Goal: Task Accomplishment & Management: Manage account settings

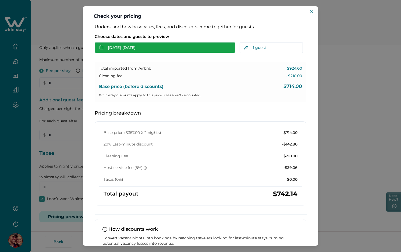
click at [151, 48] on button "Sep 18 - Sep 20" at bounding box center [165, 47] width 141 height 11
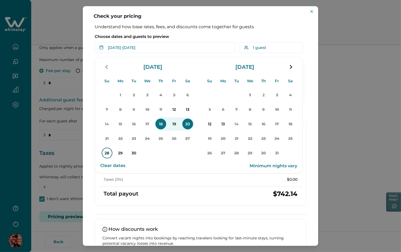
click at [105, 152] on p "28" at bounding box center [107, 153] width 11 height 11
click at [136, 152] on p "30" at bounding box center [134, 153] width 11 height 11
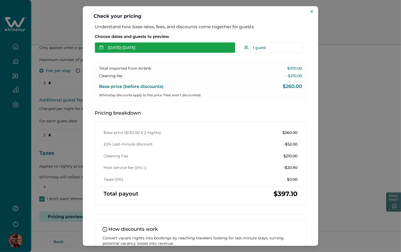
click at [158, 48] on button "Sep 28 - Sep 30" at bounding box center [165, 47] width 141 height 11
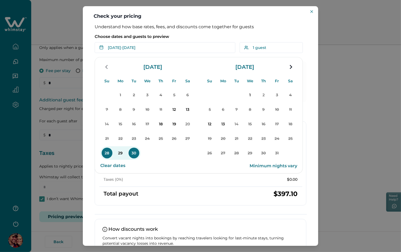
click at [186, 38] on p "Choose dates and guests to preview" at bounding box center [201, 36] width 212 height 5
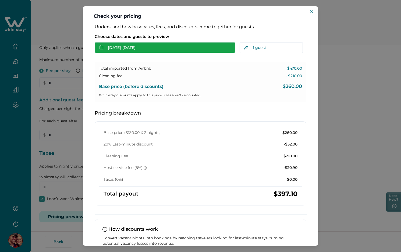
click at [167, 48] on button "[DATE] - [DATE]" at bounding box center [165, 47] width 141 height 11
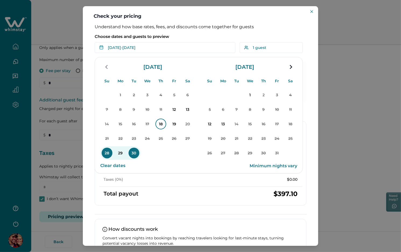
click at [156, 123] on p "18" at bounding box center [160, 124] width 11 height 11
click at [187, 123] on p "20" at bounding box center [187, 124] width 11 height 11
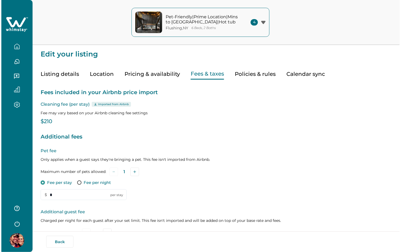
scroll to position [112, 0]
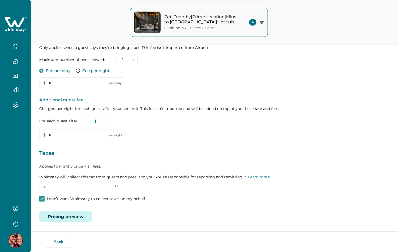
click at [77, 213] on button "Pricing preview" at bounding box center [65, 216] width 53 height 11
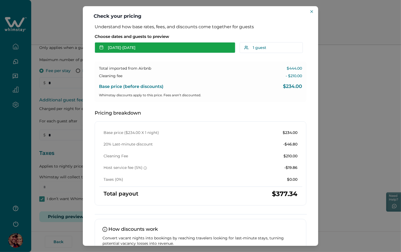
click at [125, 48] on button "[DATE] - [DATE]" at bounding box center [165, 47] width 141 height 11
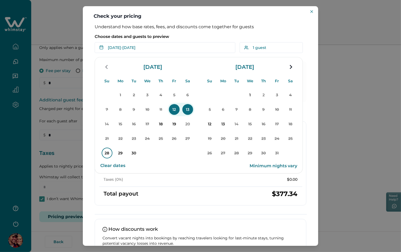
click at [108, 152] on p "28" at bounding box center [107, 153] width 11 height 11
click at [135, 153] on p "30" at bounding box center [134, 153] width 11 height 11
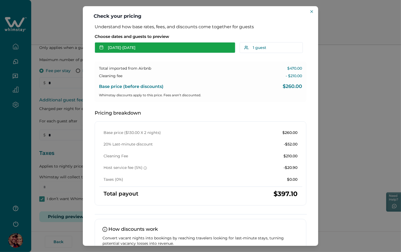
click at [101, 48] on icon "button" at bounding box center [101, 47] width 4 height 4
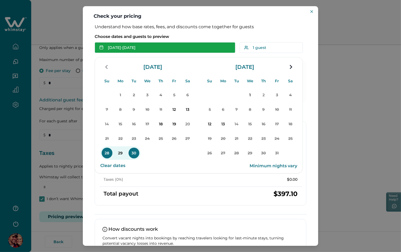
click at [101, 48] on icon "button" at bounding box center [101, 47] width 4 height 4
click at [111, 46] on button "[DATE] - [DATE]" at bounding box center [165, 47] width 141 height 11
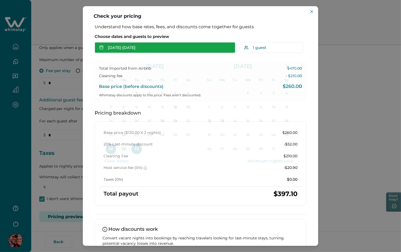
click at [111, 46] on button "[DATE] - [DATE]" at bounding box center [165, 47] width 141 height 11
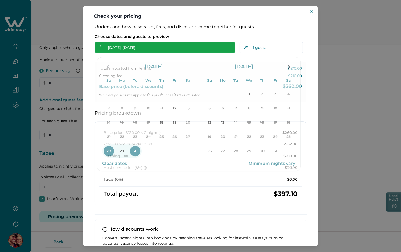
click at [134, 49] on button "[DATE] - [DATE]" at bounding box center [165, 47] width 141 height 11
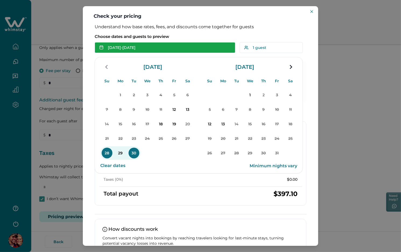
click at [134, 49] on button "[DATE] - [DATE]" at bounding box center [165, 47] width 141 height 11
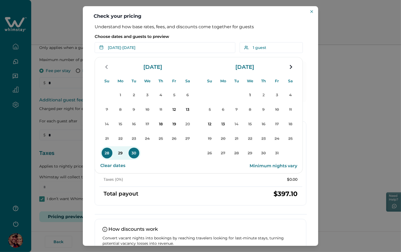
click at [175, 36] on p "Choose dates and guests to preview" at bounding box center [201, 36] width 212 height 5
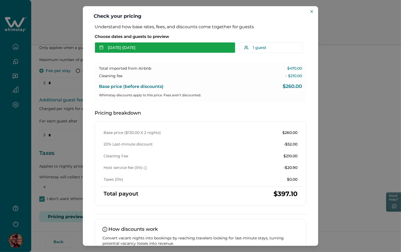
click at [164, 48] on button "[DATE] - [DATE]" at bounding box center [165, 47] width 141 height 11
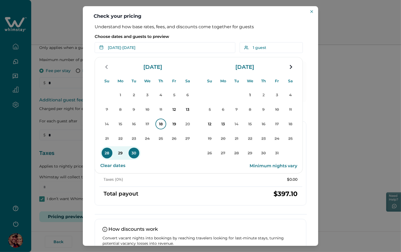
click at [162, 126] on p "18" at bounding box center [160, 124] width 11 height 11
click at [187, 126] on p "20" at bounding box center [187, 124] width 11 height 11
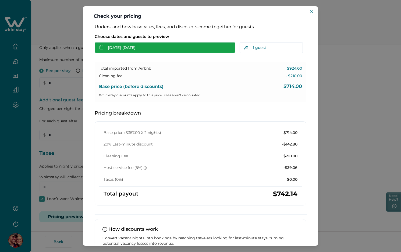
click at [181, 49] on button "[DATE] - [DATE]" at bounding box center [165, 47] width 141 height 11
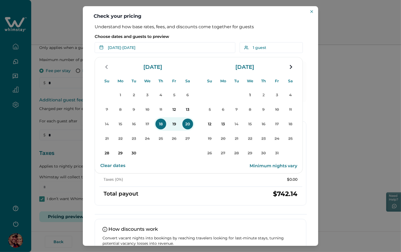
click at [112, 165] on button "Clear dates" at bounding box center [112, 165] width 25 height 11
click at [102, 152] on p "28" at bounding box center [107, 153] width 11 height 11
click at [135, 151] on p "30" at bounding box center [134, 153] width 11 height 11
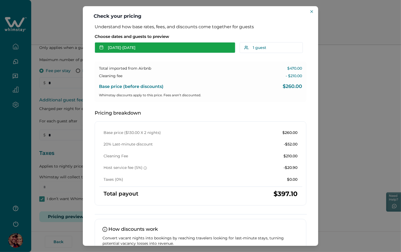
click at [150, 46] on button "[DATE] - [DATE]" at bounding box center [165, 47] width 141 height 11
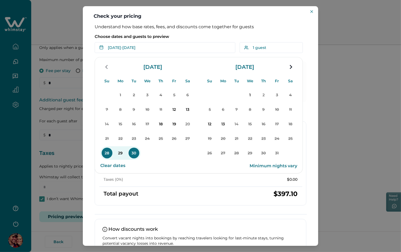
click at [191, 35] on p "Choose dates and guests to preview" at bounding box center [201, 36] width 212 height 5
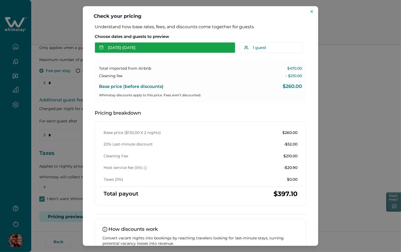
click at [104, 47] on button "[DATE] - [DATE]" at bounding box center [165, 47] width 141 height 11
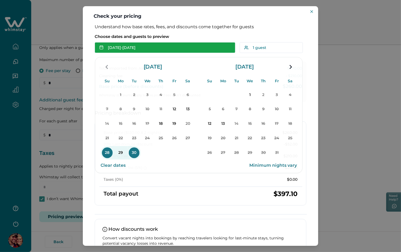
click at [104, 47] on button "[DATE] - [DATE]" at bounding box center [165, 47] width 141 height 11
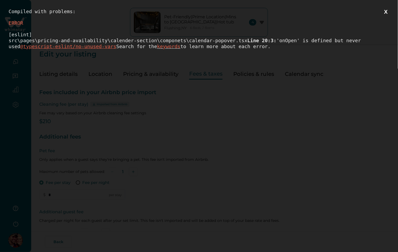
scroll to position [0, 0]
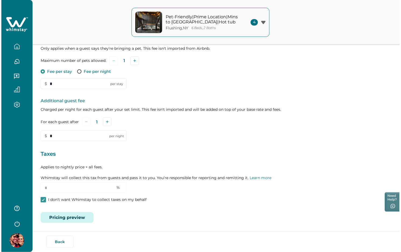
scroll to position [112, 0]
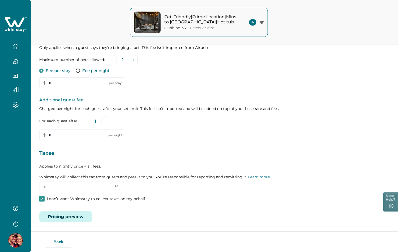
click at [84, 218] on button "Pricing preview" at bounding box center [65, 216] width 53 height 11
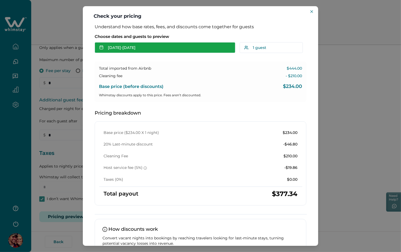
click at [164, 49] on button "[DATE] - [DATE]" at bounding box center [165, 47] width 141 height 11
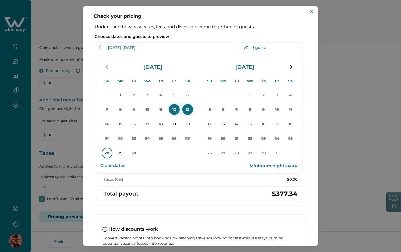
click at [106, 151] on p "28" at bounding box center [107, 153] width 11 height 11
click at [209, 37] on p "Choose dates and guests to preview" at bounding box center [201, 36] width 212 height 5
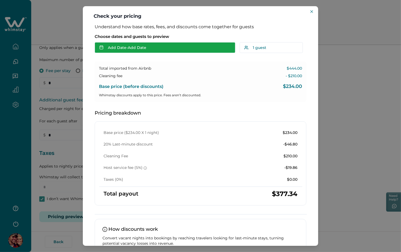
click at [164, 49] on button "Add Date - Add Date" at bounding box center [165, 47] width 141 height 11
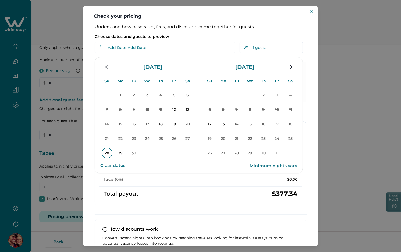
click at [106, 156] on p "28" at bounding box center [107, 153] width 11 height 11
click at [193, 33] on div "Choose dates and guests to preview [DATE] - Su Mo Tu We Th Fr Sa Su Mo Tu We Th…" at bounding box center [201, 43] width 212 height 22
click at [209, 38] on p "Choose dates and guests to preview" at bounding box center [201, 36] width 212 height 5
click at [206, 36] on p "Choose dates and guests to preview" at bounding box center [201, 36] width 212 height 5
click at [275, 30] on div "Understand how base rates, fees, and discounts come together for guests Choose …" at bounding box center [200, 155] width 222 height 263
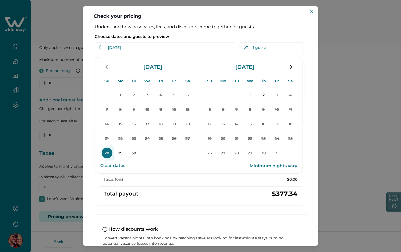
click at [275, 30] on div "Understand how base rates, fees, and discounts come together for guests Choose …" at bounding box center [200, 155] width 222 height 263
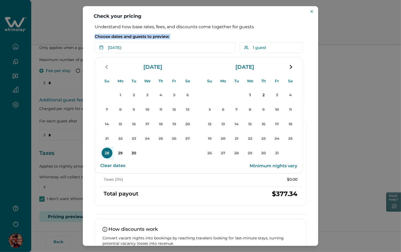
click at [275, 30] on div "Understand how base rates, fees, and discounts come together for guests Choose …" at bounding box center [200, 155] width 222 height 263
click at [119, 165] on button "Clear dates" at bounding box center [112, 165] width 25 height 11
click at [187, 33] on div "Choose dates and guests to preview Add Date - Add Date Su Mo Tu We Th Fr Sa Su …" at bounding box center [201, 43] width 212 height 22
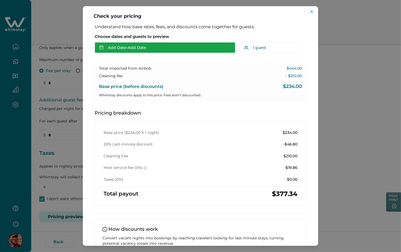
click at [159, 46] on button "Add Date - Add Date" at bounding box center [165, 47] width 141 height 11
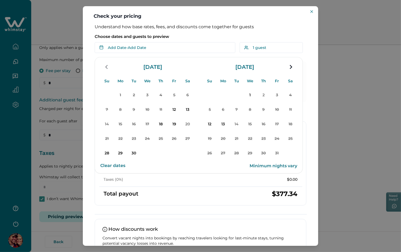
click at [199, 38] on p "Choose dates and guests to preview" at bounding box center [201, 36] width 212 height 5
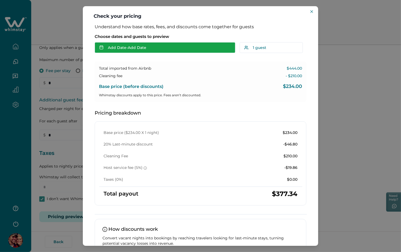
click at [165, 51] on button "Add Date - Add Date" at bounding box center [165, 47] width 141 height 11
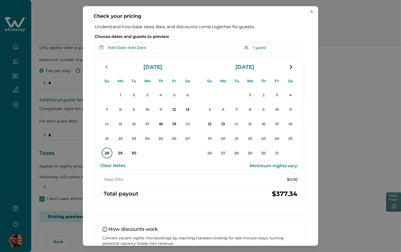
click at [106, 152] on p "28" at bounding box center [107, 153] width 11 height 11
click at [141, 152] on div "1 2 3 4 5 6 7 8 9 10 11 12 13 14 15 16 17 18 19 20 21 22 23 24 25 26 27 28 29 30" at bounding box center [147, 124] width 94 height 73
click at [133, 152] on p "30" at bounding box center [134, 153] width 11 height 11
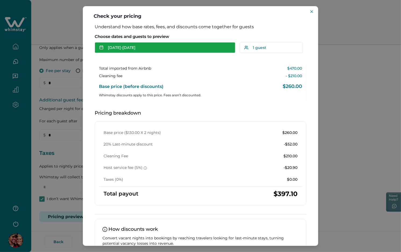
click at [164, 51] on button "[DATE] - [DATE]" at bounding box center [165, 47] width 141 height 11
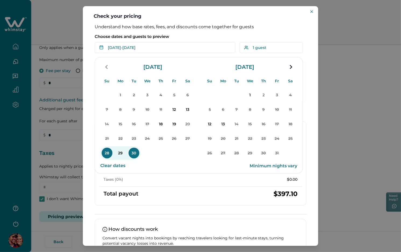
click at [199, 31] on div "Understand how base rates, fees, and discounts come together for guests Choose …" at bounding box center [200, 155] width 222 height 263
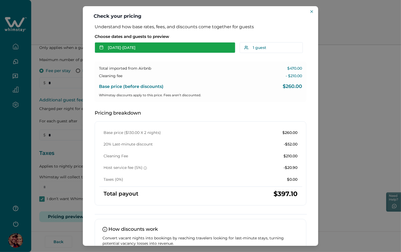
click at [147, 50] on button "[DATE] - [DATE]" at bounding box center [165, 47] width 141 height 11
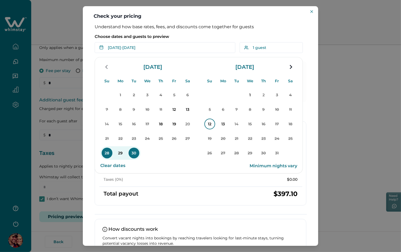
click at [207, 122] on p "12" at bounding box center [209, 124] width 11 height 11
click at [184, 34] on p "Choose dates and guests to preview" at bounding box center [201, 36] width 212 height 5
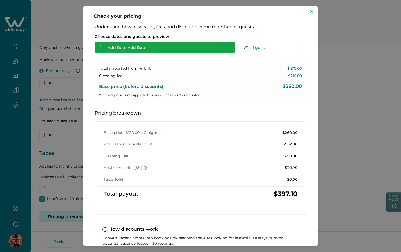
click at [175, 46] on button "Add Date - Add Date" at bounding box center [165, 47] width 141 height 11
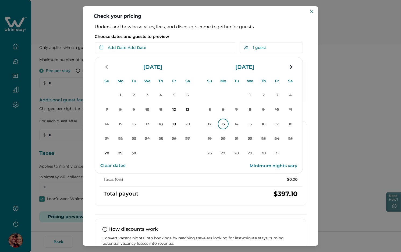
click at [223, 126] on p "13" at bounding box center [223, 124] width 11 height 11
click at [192, 33] on div "Choose dates and guests to preview Oct 13 - Su Mo Tu We Th Fr Sa Su Mo Tu We Th…" at bounding box center [201, 43] width 212 height 22
click at [193, 34] on p "Choose dates and guests to preview" at bounding box center [201, 36] width 212 height 5
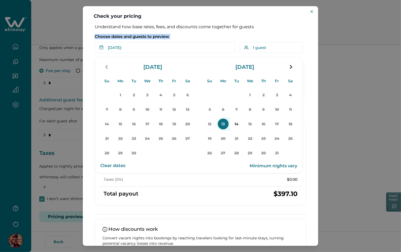
click at [193, 34] on p "Choose dates and guests to preview" at bounding box center [201, 36] width 212 height 5
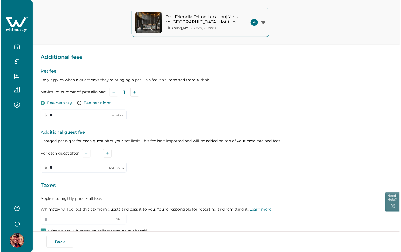
scroll to position [112, 0]
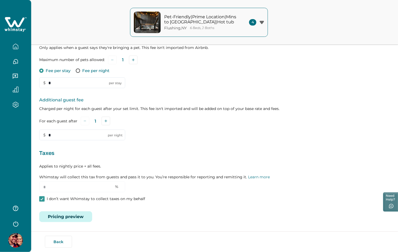
click at [73, 216] on button "Pricing preview" at bounding box center [65, 216] width 53 height 11
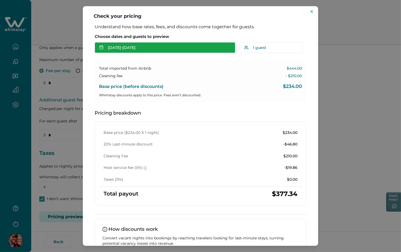
click at [176, 51] on button "[DATE] - [DATE]" at bounding box center [165, 47] width 141 height 11
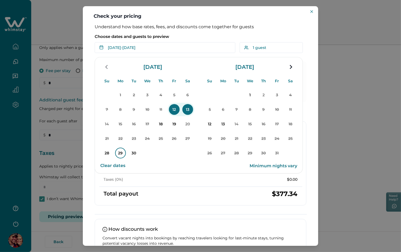
click at [104, 152] on p "28" at bounding box center [107, 153] width 11 height 11
click at [134, 152] on p "30" at bounding box center [134, 153] width 11 height 11
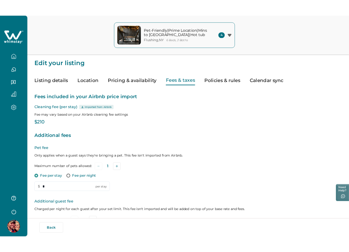
scroll to position [112, 0]
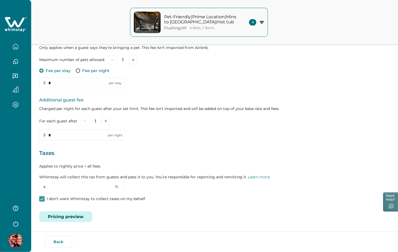
click at [64, 217] on button "Pricing preview" at bounding box center [65, 216] width 53 height 11
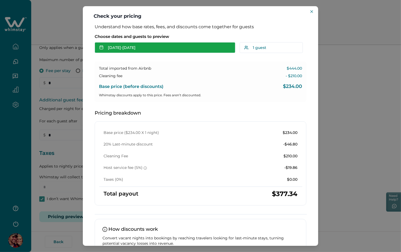
click at [142, 50] on button "[DATE] - [DATE]" at bounding box center [165, 47] width 141 height 11
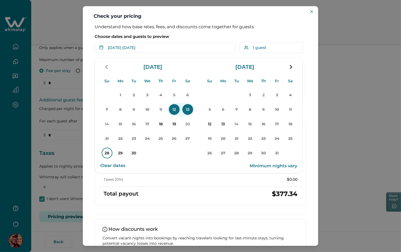
click at [104, 153] on p "28" at bounding box center [107, 153] width 11 height 11
click at [139, 155] on button "30" at bounding box center [133, 152] width 13 height 13
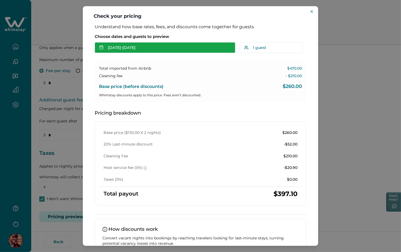
click at [152, 51] on button "[DATE] - [DATE]" at bounding box center [165, 47] width 141 height 11
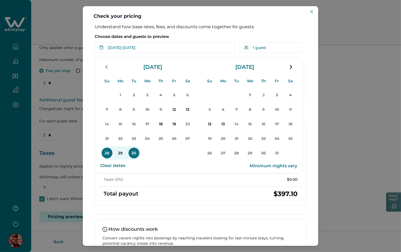
click at [194, 37] on p "Choose dates and guests to preview" at bounding box center [201, 36] width 212 height 5
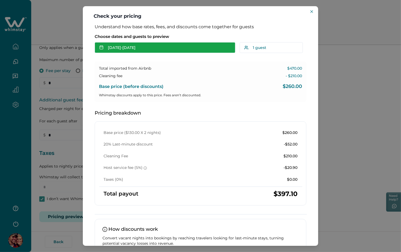
click at [180, 47] on button "[DATE] - [DATE]" at bounding box center [165, 47] width 141 height 11
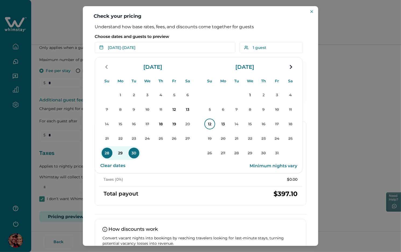
click at [209, 124] on p "12" at bounding box center [209, 124] width 11 height 11
click at [236, 124] on p "14" at bounding box center [236, 124] width 11 height 11
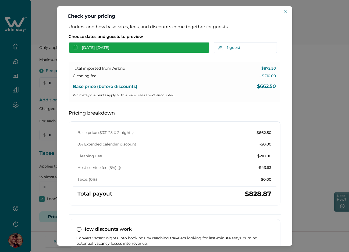
click at [157, 46] on button "[DATE] - [DATE]" at bounding box center [139, 47] width 141 height 11
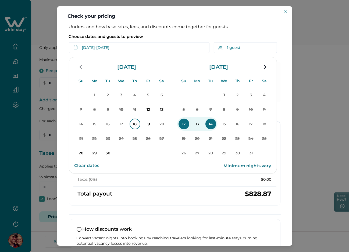
click at [132, 120] on p "18" at bounding box center [135, 124] width 11 height 11
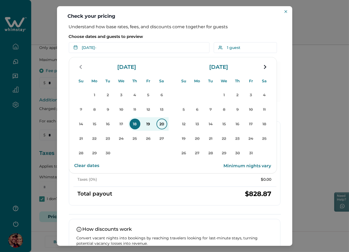
click at [158, 123] on p "20" at bounding box center [162, 124] width 11 height 11
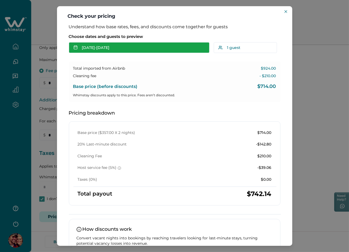
click at [137, 49] on button "[DATE] - [DATE]" at bounding box center [139, 47] width 141 height 11
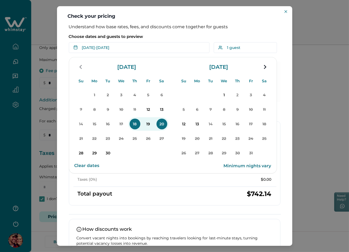
click at [172, 36] on p "Choose dates and guests to preview" at bounding box center [175, 36] width 212 height 5
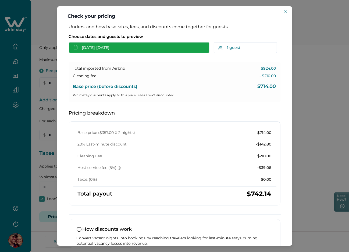
click at [132, 47] on button "[DATE] - [DATE]" at bounding box center [139, 47] width 141 height 11
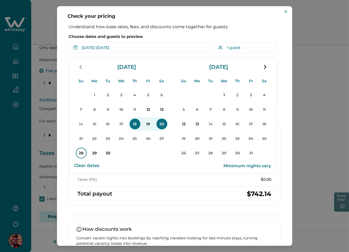
click at [83, 153] on p "28" at bounding box center [81, 153] width 11 height 11
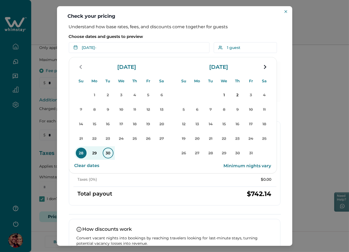
click at [105, 152] on p "30" at bounding box center [108, 153] width 11 height 11
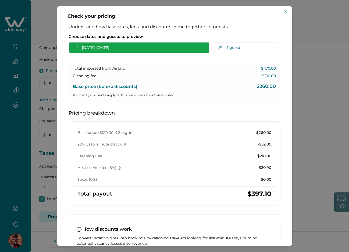
click at [137, 49] on button "[DATE] - [DATE]" at bounding box center [139, 47] width 141 height 11
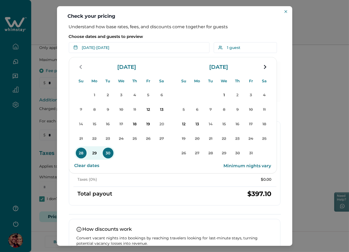
click at [166, 34] on p "Choose dates and guests to preview" at bounding box center [175, 36] width 212 height 5
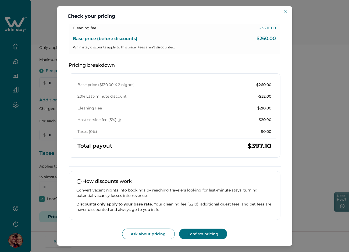
scroll to position [0, 0]
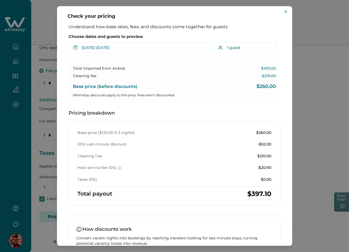
click at [77, 68] on p "Total imported from Airbnb" at bounding box center [99, 68] width 52 height 5
drag, startPoint x: 77, startPoint y: 68, endPoint x: 128, endPoint y: 70, distance: 51.1
click at [128, 70] on div "Total imported from Airbnb $470.00" at bounding box center [174, 68] width 203 height 5
click at [164, 70] on div "Total imported from Airbnb $470.00" at bounding box center [174, 68] width 203 height 5
click at [73, 67] on p "Total imported from Airbnb" at bounding box center [99, 68] width 52 height 5
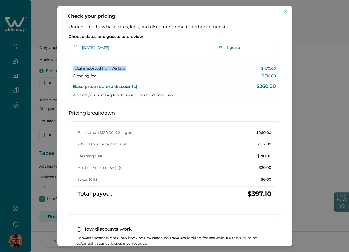
drag, startPoint x: 73, startPoint y: 67, endPoint x: 126, endPoint y: 65, distance: 52.5
click at [126, 65] on div "Total imported from Airbnb $470.00 Cleaning fee - $210.00 Base price (before di…" at bounding box center [175, 82] width 212 height 40
click at [148, 67] on div "Total imported from Airbnb $470.00" at bounding box center [174, 68] width 203 height 5
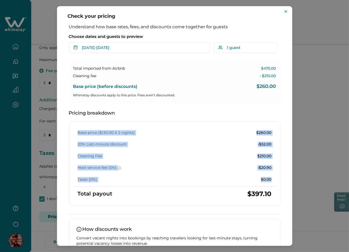
drag, startPoint x: 77, startPoint y: 133, endPoint x: 271, endPoint y: 180, distance: 199.1
click at [271, 180] on div "Base price ($130.00 X 2 nights) $260.00 20% Last-minute discount -$52.00 Cleani…" at bounding box center [174, 156] width 203 height 52
click at [138, 168] on div "Host service fee (5%) -$20.90" at bounding box center [175, 167] width 194 height 5
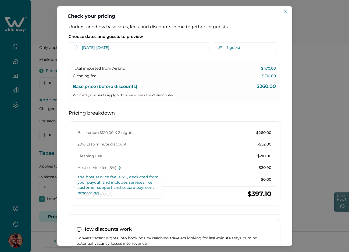
click at [119, 168] on icon at bounding box center [119, 167] width 3 height 3
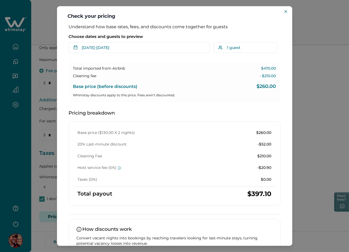
click at [119, 168] on icon at bounding box center [119, 167] width 3 height 3
click at [154, 150] on div "Base price ($130.00 X 2 nights) $260.00 20% Last-minute discount -$52.00 Cleani…" at bounding box center [174, 156] width 203 height 52
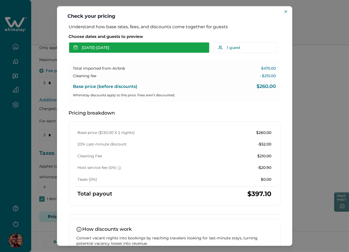
click at [133, 45] on button "[DATE] - [DATE]" at bounding box center [139, 47] width 141 height 11
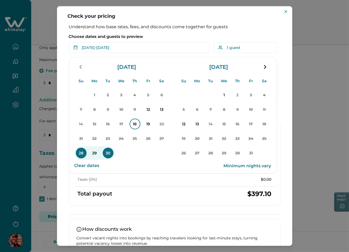
click at [131, 124] on p "18" at bounding box center [135, 124] width 11 height 11
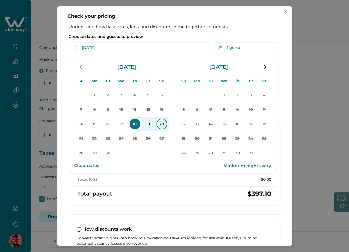
click at [162, 125] on p "20" at bounding box center [162, 124] width 11 height 11
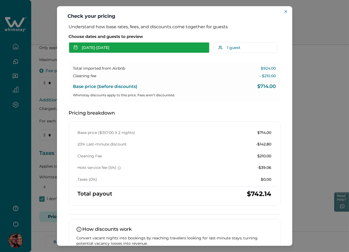
click at [142, 49] on button "[DATE] - [DATE]" at bounding box center [139, 47] width 141 height 11
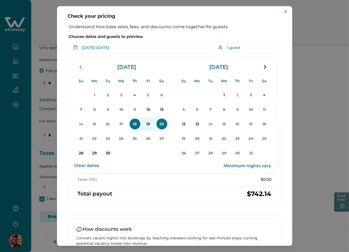
click at [179, 33] on div "Choose dates and guests to preview [DATE] - [DATE] Su Mo Tu We Th Fr Sa Su Mo T…" at bounding box center [175, 43] width 212 height 22
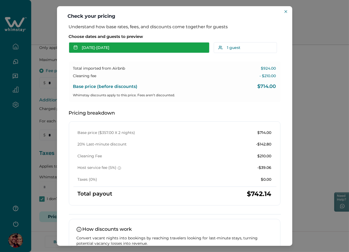
click at [141, 50] on button "[DATE] - [DATE]" at bounding box center [139, 47] width 141 height 11
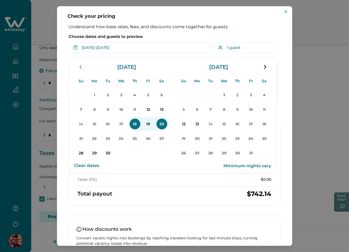
click at [209, 37] on p "Choose dates and guests to preview" at bounding box center [175, 36] width 212 height 5
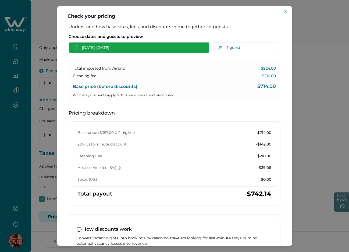
click at [122, 49] on button "[DATE] - [DATE]" at bounding box center [139, 47] width 141 height 11
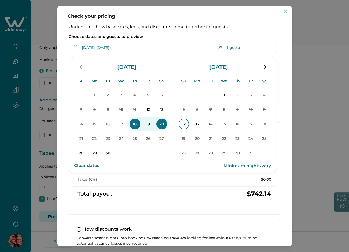
click at [182, 125] on p "12" at bounding box center [184, 124] width 11 height 11
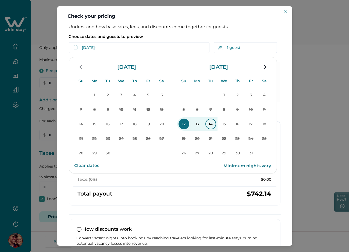
click at [211, 124] on p "14" at bounding box center [210, 124] width 11 height 11
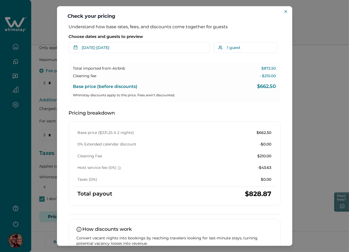
click at [175, 36] on p "Choose dates and guests to preview" at bounding box center [175, 36] width 212 height 5
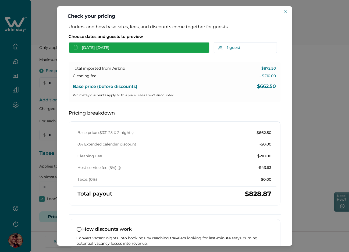
click at [150, 45] on button "[DATE] - [DATE]" at bounding box center [139, 47] width 141 height 11
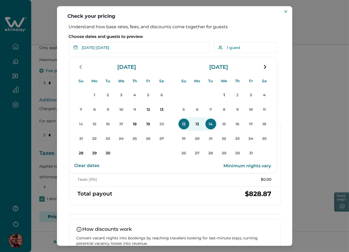
click at [164, 37] on p "Choose dates and guests to preview" at bounding box center [175, 36] width 212 height 5
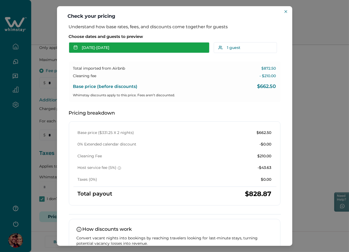
click at [155, 47] on button "[DATE] - [DATE]" at bounding box center [139, 47] width 141 height 11
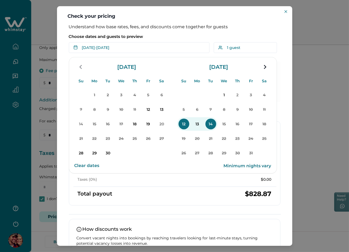
click at [282, 69] on div "Understand how base rates, fees, and discounts come together for guests Choose …" at bounding box center [174, 155] width 222 height 263
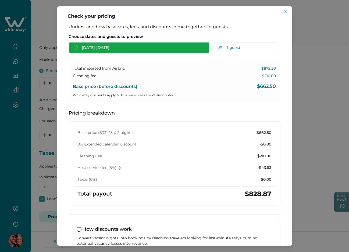
click at [155, 44] on button "[DATE] - [DATE]" at bounding box center [139, 47] width 141 height 11
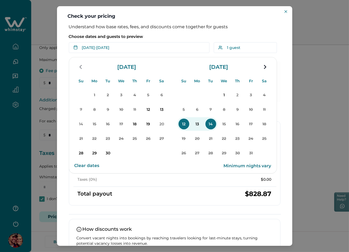
click at [169, 34] on p "Choose dates and guests to preview" at bounding box center [175, 36] width 212 height 5
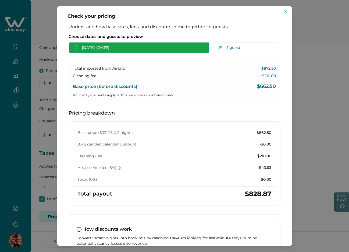
click at [125, 45] on button "[DATE] - [DATE]" at bounding box center [139, 47] width 141 height 11
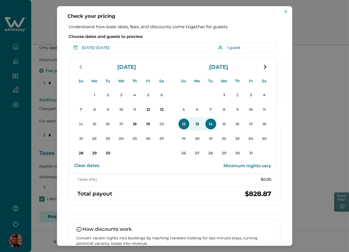
click at [85, 151] on p "28" at bounding box center [81, 153] width 11 height 11
click at [164, 33] on div "Choose dates and guests to preview [DATE] - Su Mo Tu We Th Fr Sa Su Mo Tu We Th…" at bounding box center [175, 43] width 212 height 22
click at [167, 33] on div "Choose dates and guests to preview [DATE] - Su Mo Tu We Th Fr Sa Su Mo Tu We Th…" at bounding box center [175, 43] width 212 height 22
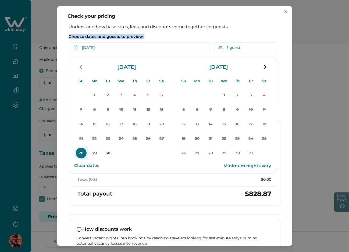
click at [167, 33] on div "Choose dates and guests to preview [DATE] - Su Mo Tu We Th Fr Sa Su Mo Tu We Th…" at bounding box center [175, 43] width 212 height 22
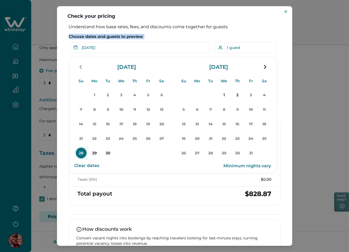
click at [167, 33] on div "Choose dates and guests to preview [DATE] - Su Mo Tu We Th Fr Sa Su Mo Tu We Th…" at bounding box center [175, 43] width 212 height 22
click at [171, 36] on p "Choose dates and guests to preview" at bounding box center [175, 36] width 212 height 5
click at [108, 152] on p "30" at bounding box center [108, 153] width 11 height 11
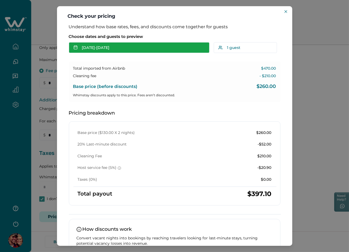
click at [120, 46] on button "[DATE] - [DATE]" at bounding box center [139, 47] width 141 height 11
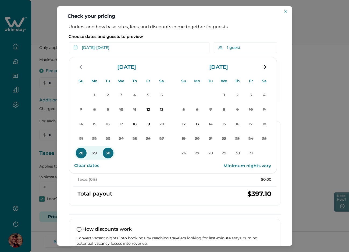
click at [161, 35] on p "Choose dates and guests to preview" at bounding box center [175, 36] width 212 height 5
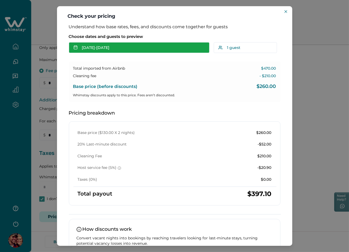
click at [128, 51] on button "[DATE] - [DATE]" at bounding box center [139, 47] width 141 height 11
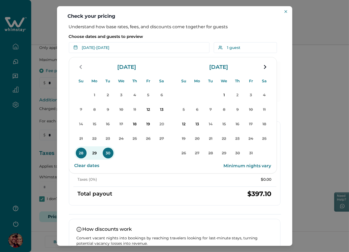
click at [88, 165] on button "Clear dates" at bounding box center [87, 165] width 25 height 11
click at [164, 37] on p "Choose dates and guests to preview" at bounding box center [175, 36] width 212 height 5
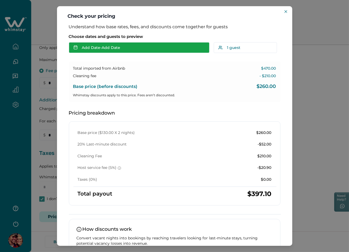
click at [144, 47] on button "Add Date - Add Date" at bounding box center [139, 47] width 141 height 11
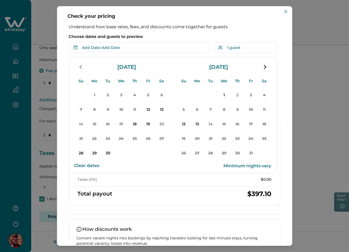
click at [152, 36] on p "Choose dates and guests to preview" at bounding box center [175, 36] width 212 height 5
